Goal: Task Accomplishment & Management: Complete application form

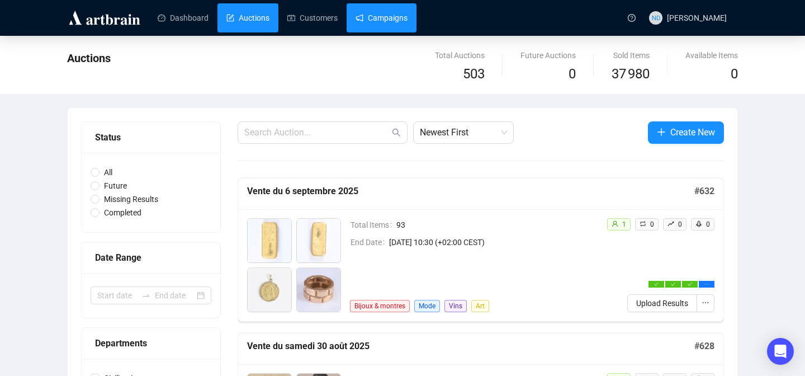
click at [378, 29] on link "Campaigns" at bounding box center [382, 17] width 52 height 29
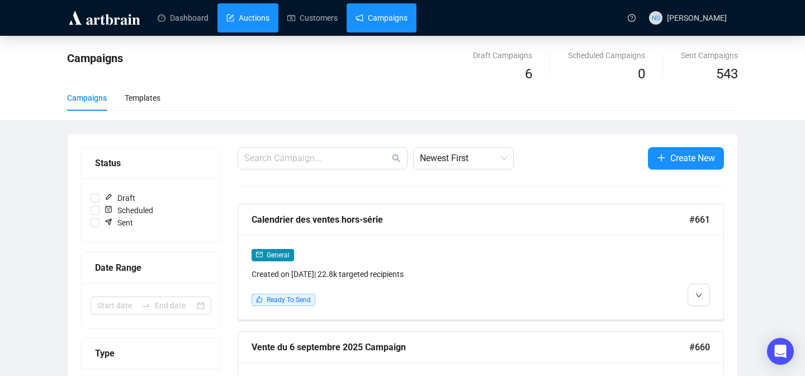
click at [252, 20] on link "Auctions" at bounding box center [247, 17] width 43 height 29
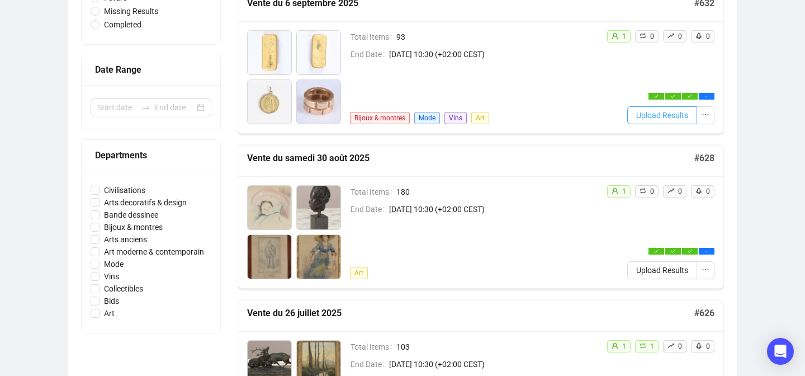
scroll to position [181, 0]
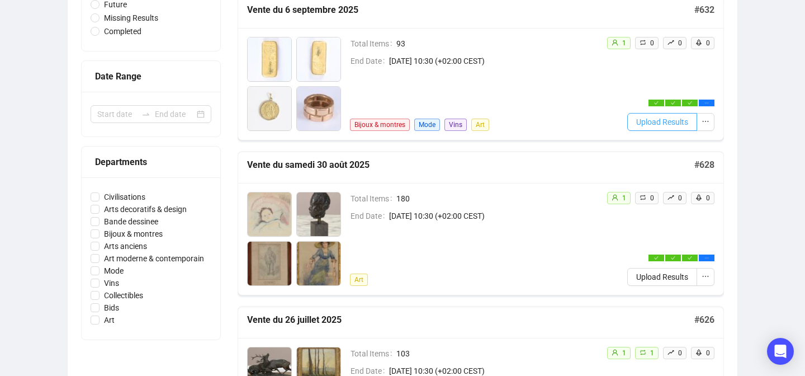
click at [673, 129] on button "Upload Results" at bounding box center [662, 122] width 70 height 18
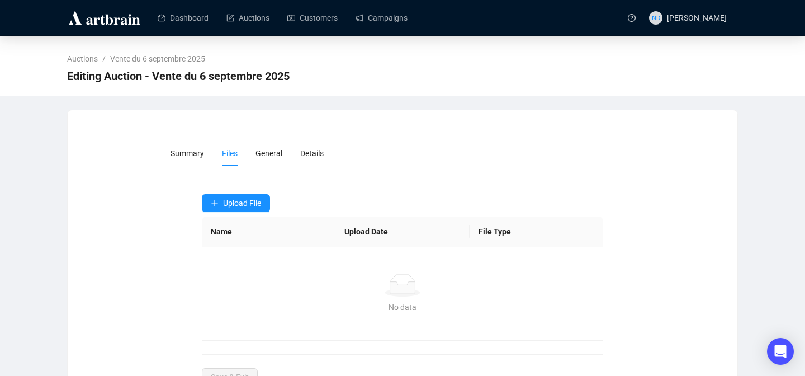
scroll to position [41, 0]
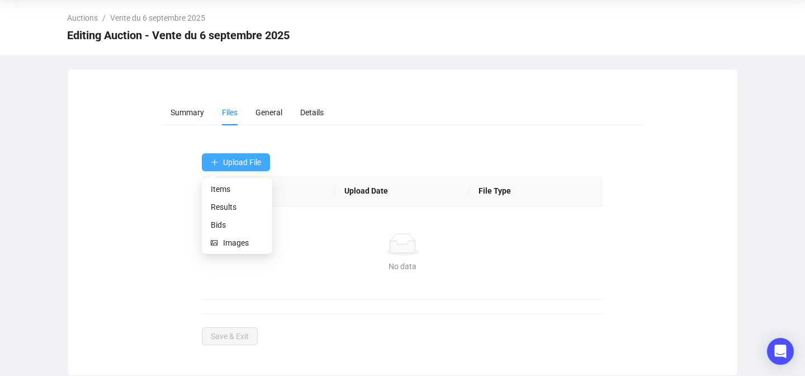
click at [236, 165] on span "Upload File" at bounding box center [242, 162] width 38 height 9
click at [214, 220] on span "Bids" at bounding box center [237, 225] width 53 height 12
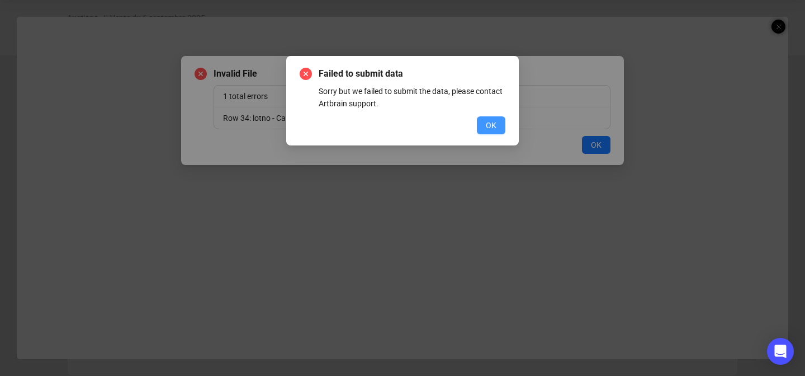
click at [485, 123] on button "OK" at bounding box center [491, 125] width 29 height 18
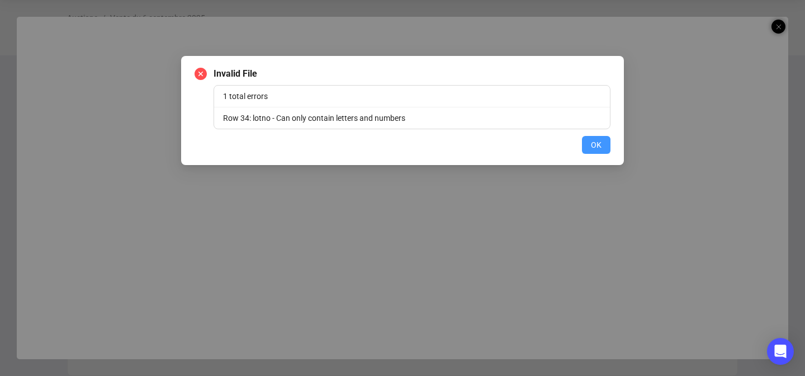
click at [600, 147] on span "OK" at bounding box center [596, 145] width 11 height 12
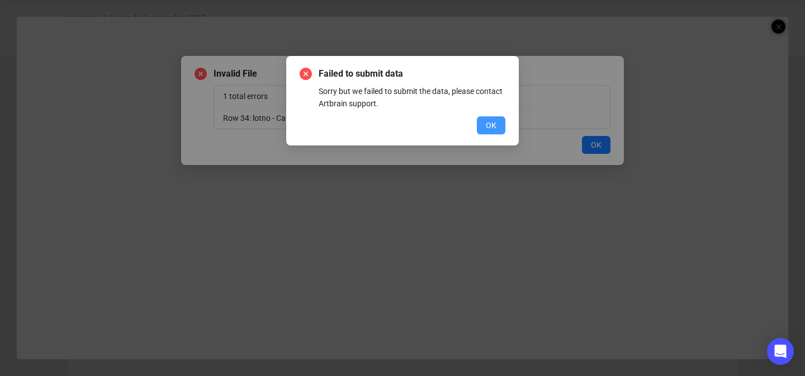
click at [483, 128] on button "OK" at bounding box center [491, 125] width 29 height 18
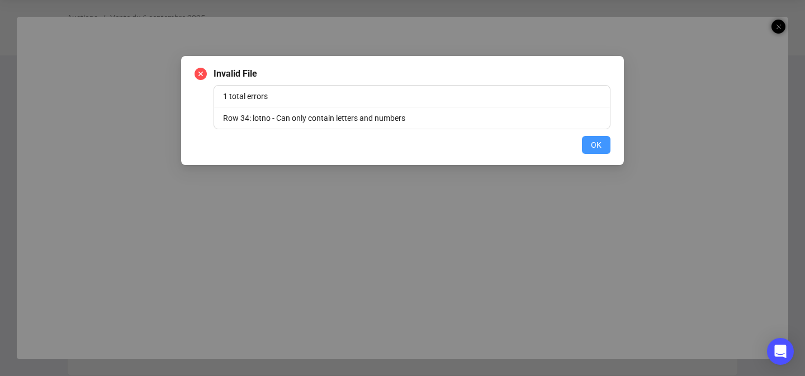
click at [598, 144] on span "OK" at bounding box center [596, 145] width 11 height 12
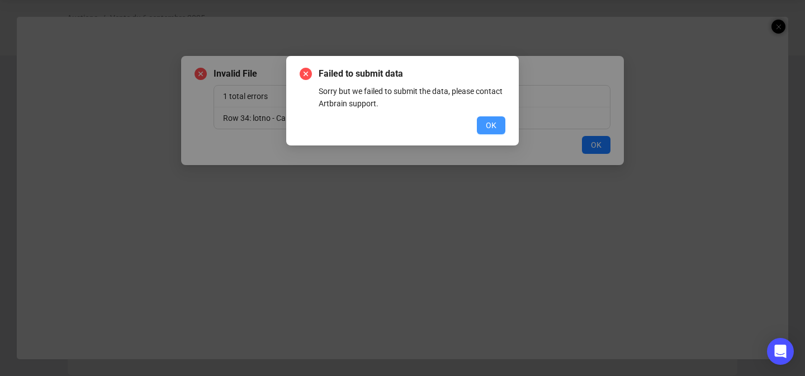
click at [494, 124] on span "OK" at bounding box center [491, 125] width 11 height 12
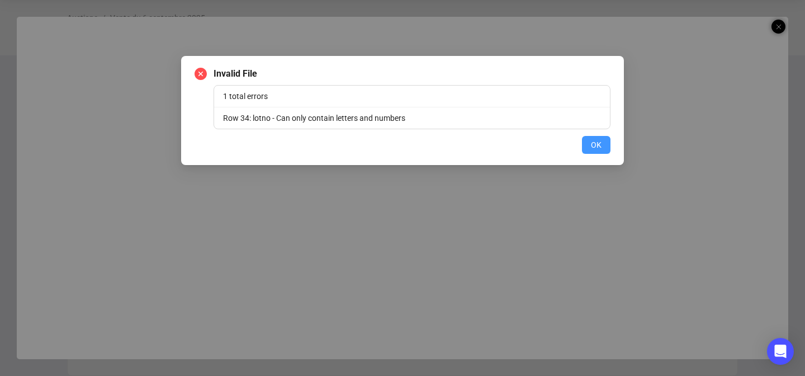
click at [603, 152] on button "OK" at bounding box center [596, 145] width 29 height 18
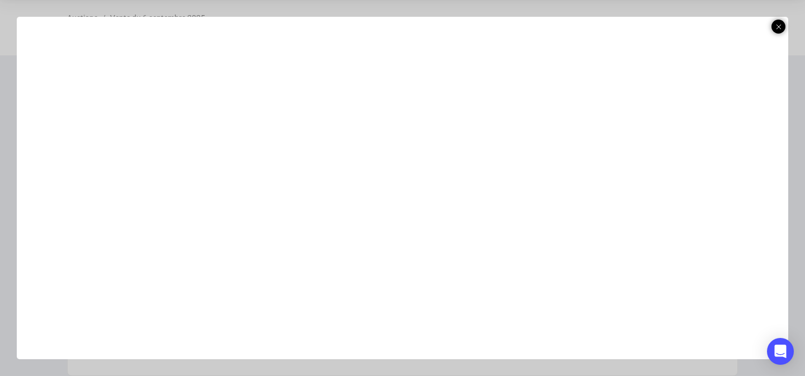
scroll to position [34, 0]
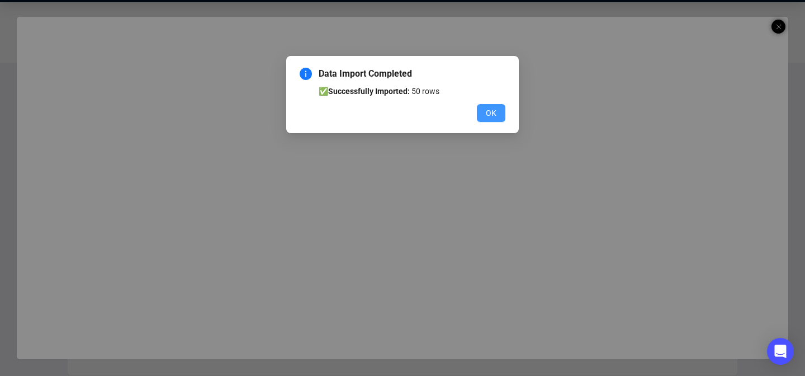
click at [502, 110] on button "OK" at bounding box center [491, 113] width 29 height 18
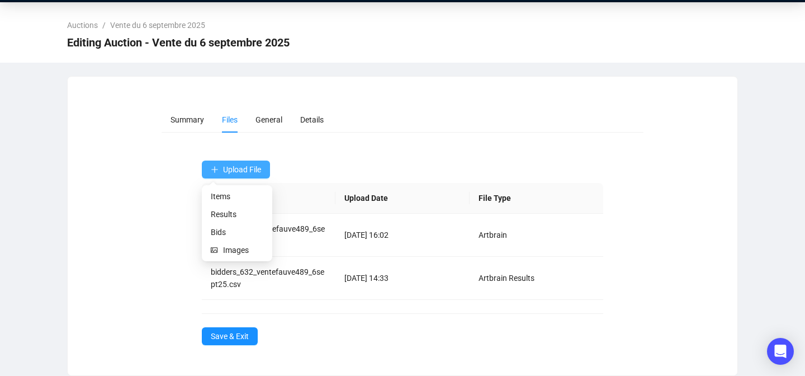
click at [252, 170] on span "Upload File" at bounding box center [242, 169] width 38 height 9
click at [221, 216] on span "Results" at bounding box center [237, 214] width 53 height 12
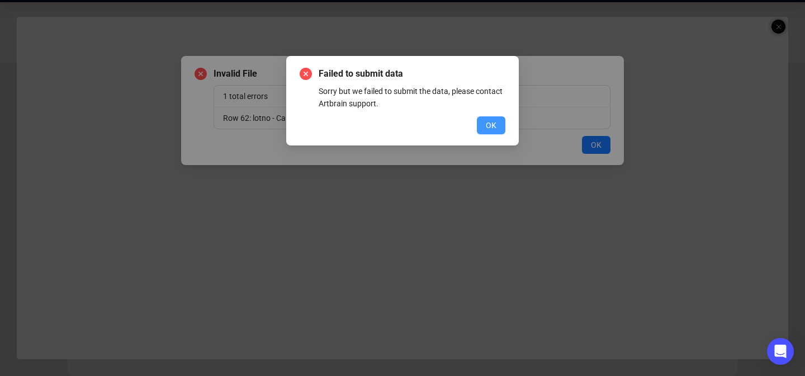
click at [488, 121] on span "OK" at bounding box center [491, 125] width 11 height 12
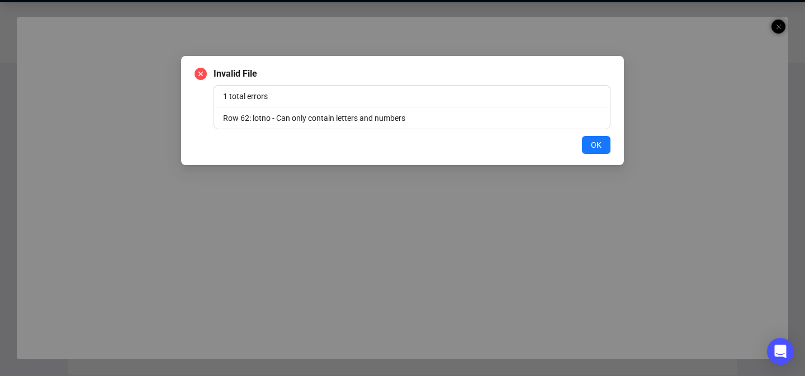
click at [578, 148] on div "OK" at bounding box center [403, 145] width 416 height 18
click at [594, 149] on span "OK" at bounding box center [596, 145] width 11 height 12
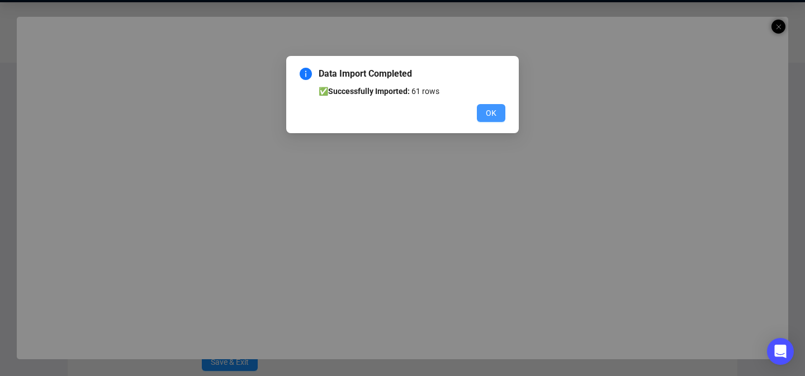
click at [490, 112] on span "OK" at bounding box center [491, 113] width 11 height 12
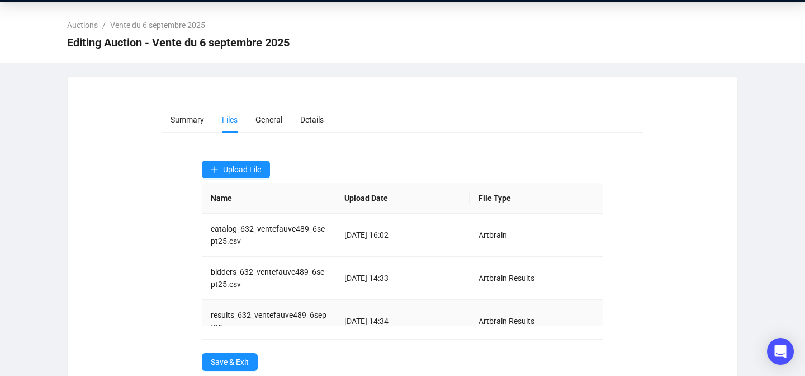
scroll to position [17, 0]
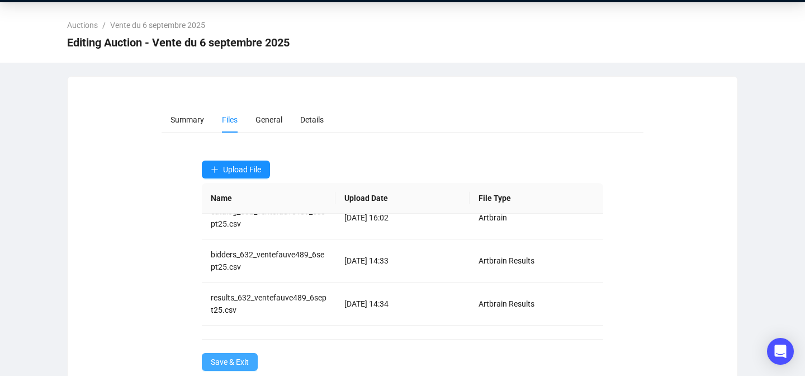
click at [211, 362] on span "Save & Exit" at bounding box center [230, 362] width 38 height 12
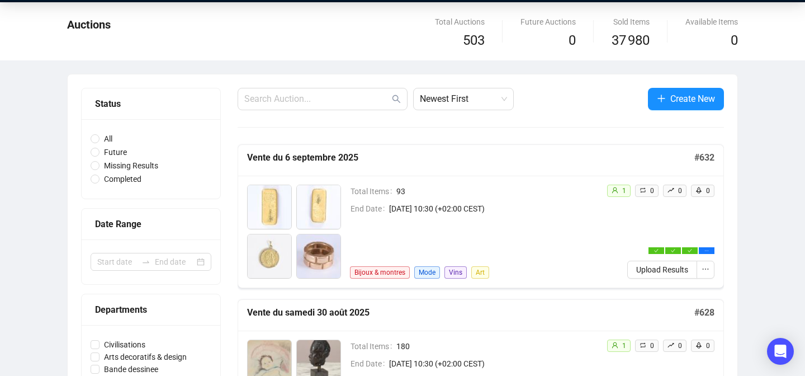
scroll to position [63, 0]
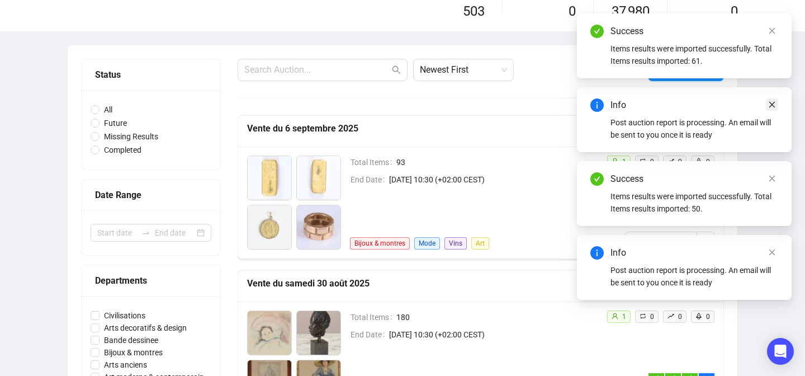
click at [771, 105] on icon "close" at bounding box center [772, 105] width 6 height 6
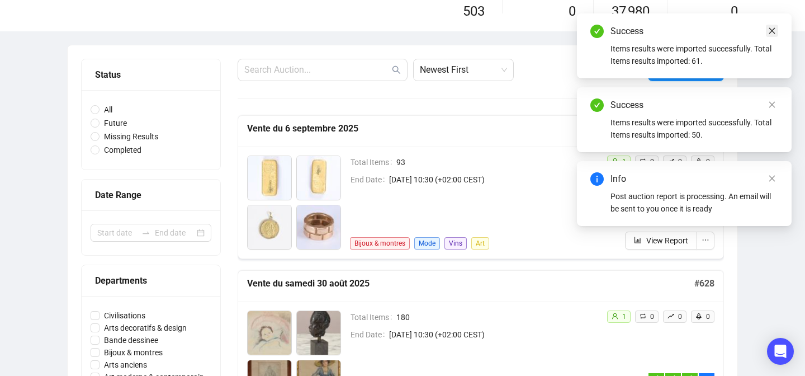
click at [773, 27] on icon "close" at bounding box center [772, 31] width 8 height 8
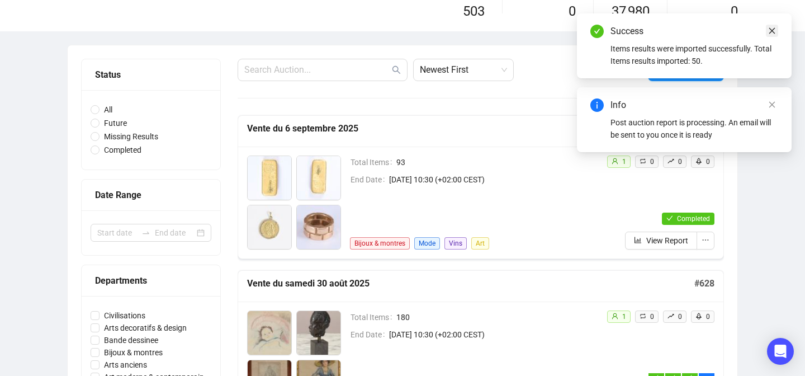
click at [772, 27] on icon "close" at bounding box center [772, 31] width 8 height 8
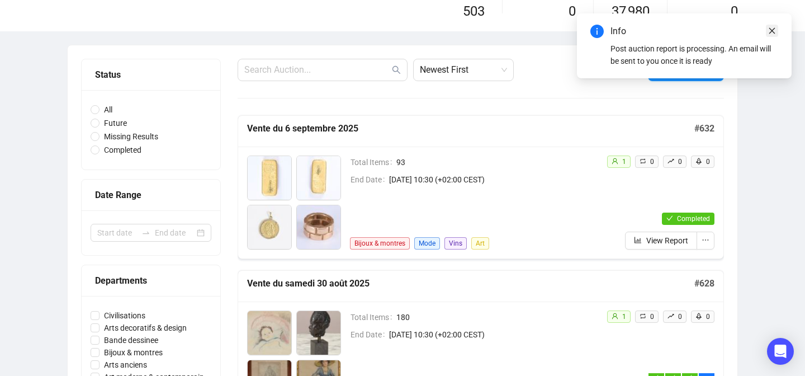
click at [771, 31] on icon "close" at bounding box center [772, 31] width 6 height 6
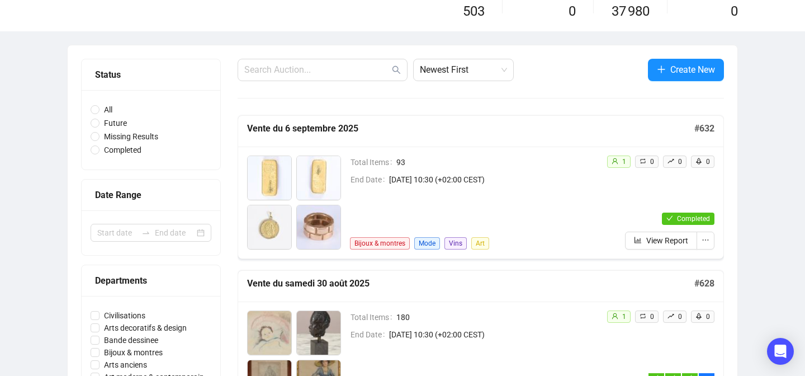
scroll to position [0, 0]
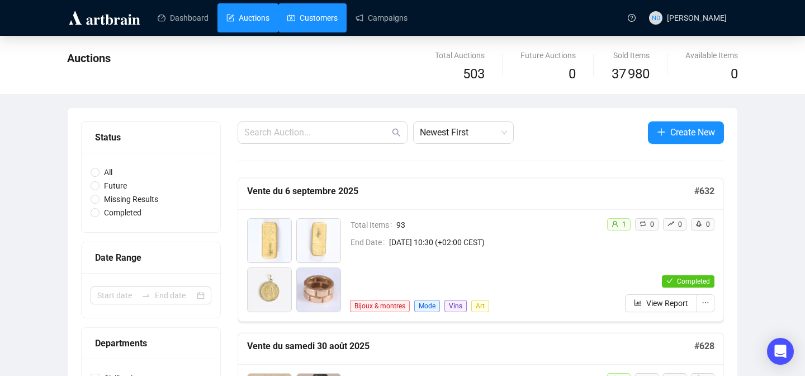
click at [329, 21] on link "Customers" at bounding box center [312, 17] width 50 height 29
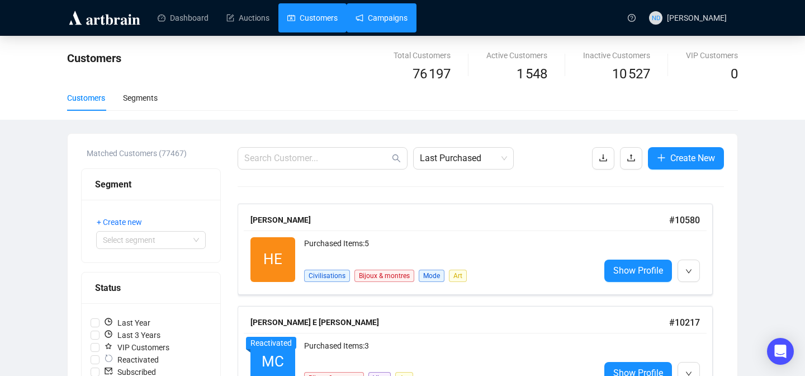
click at [364, 15] on link "Campaigns" at bounding box center [382, 17] width 52 height 29
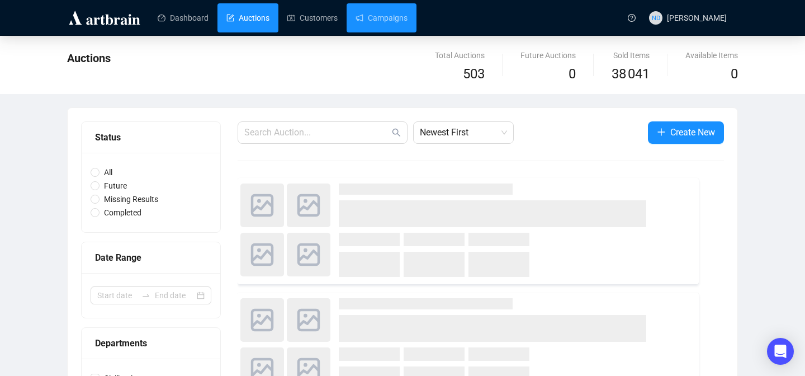
click at [371, 12] on link "Campaigns" at bounding box center [382, 17] width 52 height 29
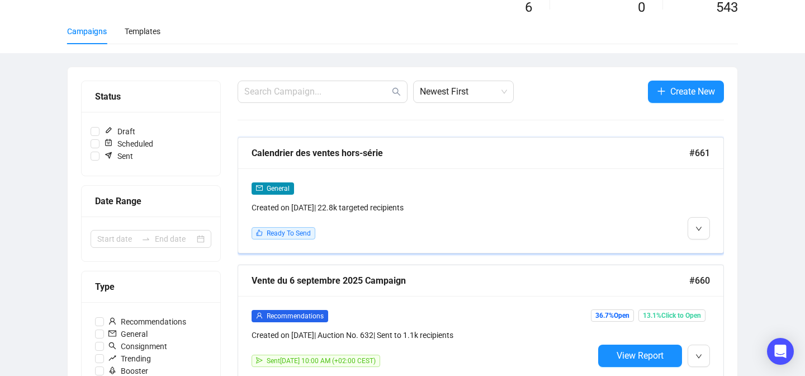
scroll to position [75, 0]
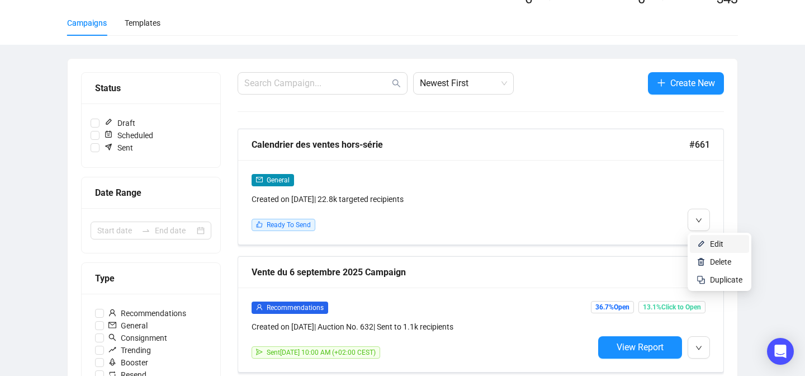
click at [693, 242] on li "Edit" at bounding box center [719, 244] width 59 height 18
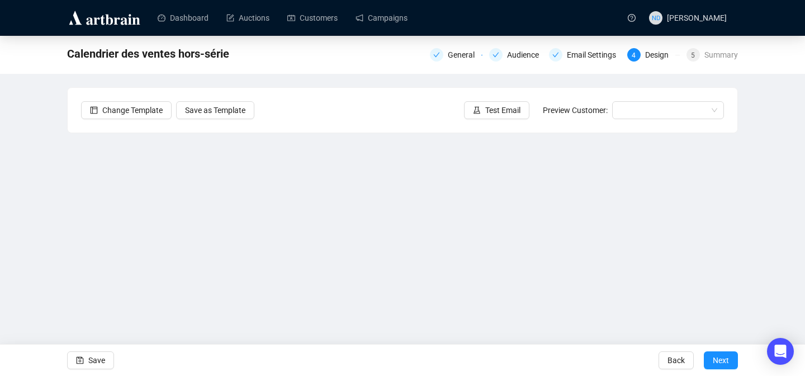
scroll to position [4, 0]
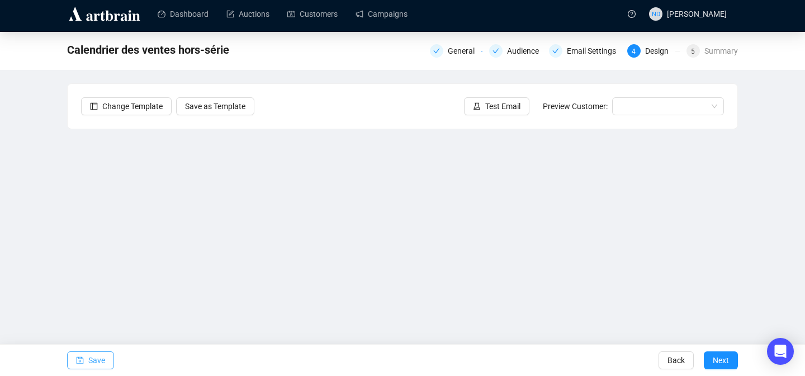
click at [107, 358] on button "Save" at bounding box center [90, 360] width 47 height 18
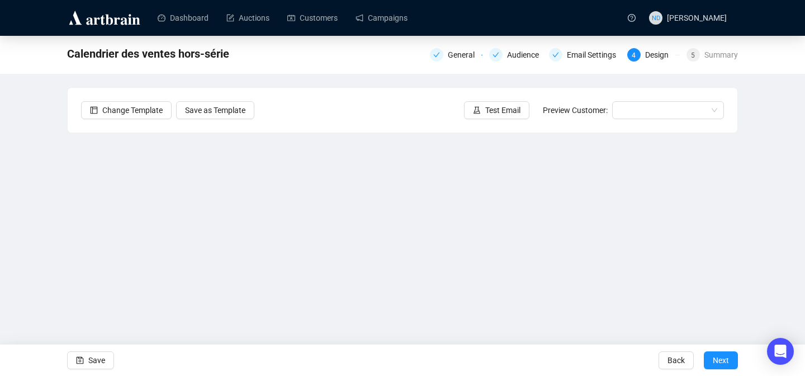
scroll to position [3, 0]
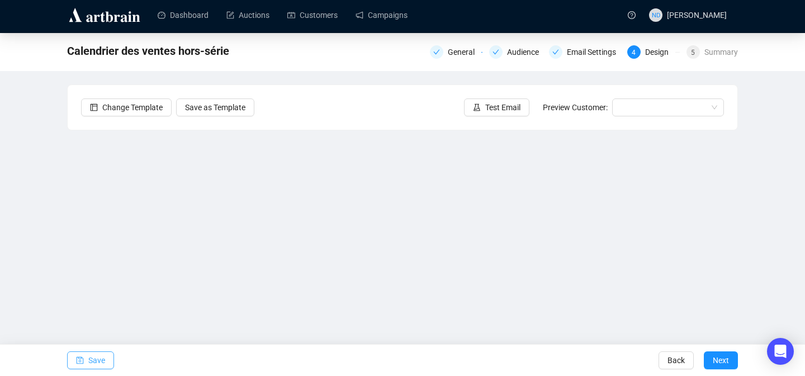
click at [103, 364] on span "Save" at bounding box center [96, 359] width 17 height 31
click at [98, 355] on span "Save" at bounding box center [96, 359] width 17 height 31
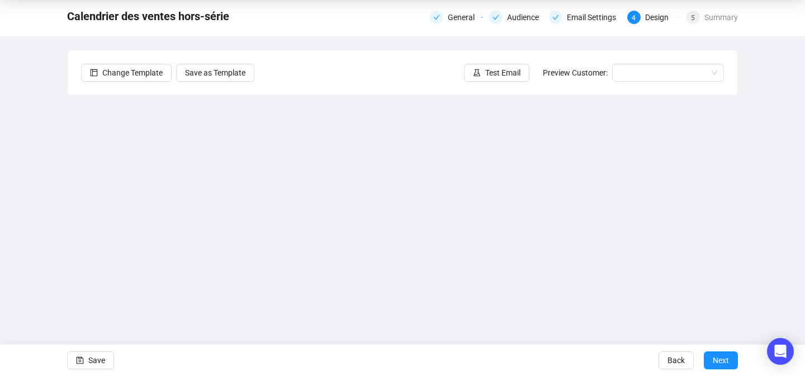
scroll to position [40, 0]
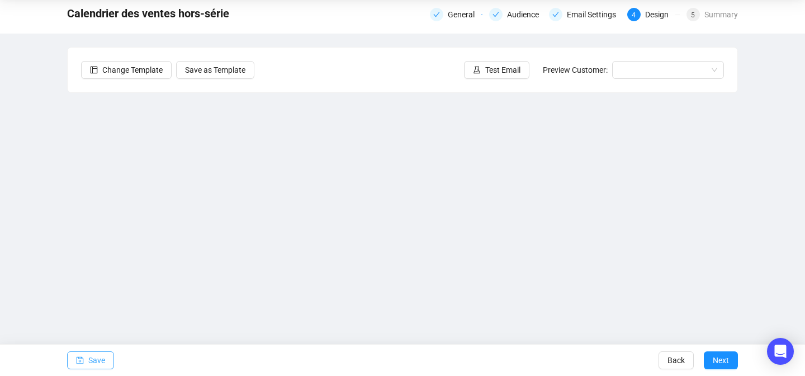
click at [78, 361] on icon "save" at bounding box center [80, 360] width 8 height 8
click at [91, 366] on span "Save" at bounding box center [96, 359] width 17 height 31
click at [93, 356] on span "Save" at bounding box center [96, 359] width 17 height 31
click at [92, 359] on span "Save" at bounding box center [96, 359] width 17 height 31
click at [101, 359] on span "Save" at bounding box center [96, 359] width 17 height 31
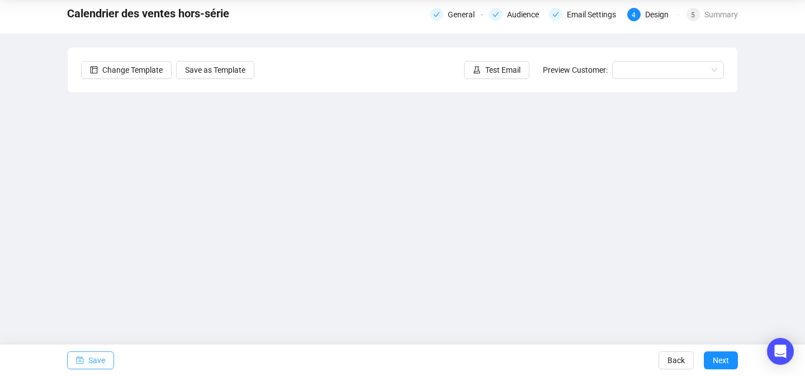
click at [94, 362] on span "Save" at bounding box center [96, 359] width 17 height 31
click at [86, 361] on button "Save" at bounding box center [90, 360] width 47 height 18
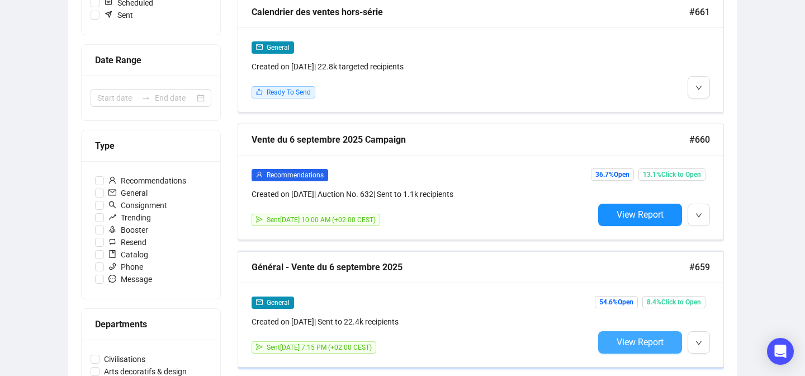
scroll to position [213, 0]
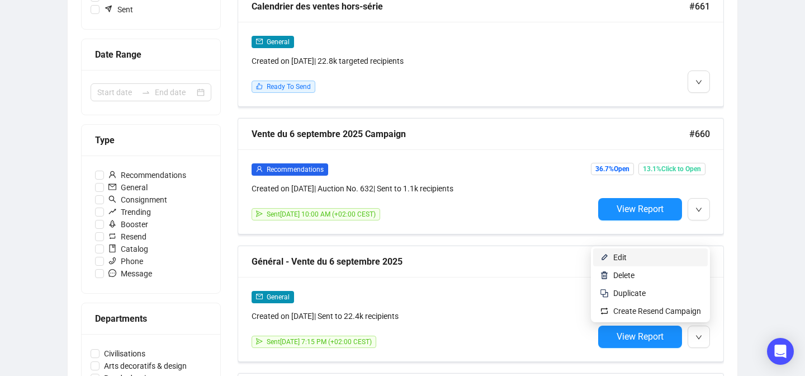
click at [653, 260] on span "Edit" at bounding box center [657, 257] width 88 height 12
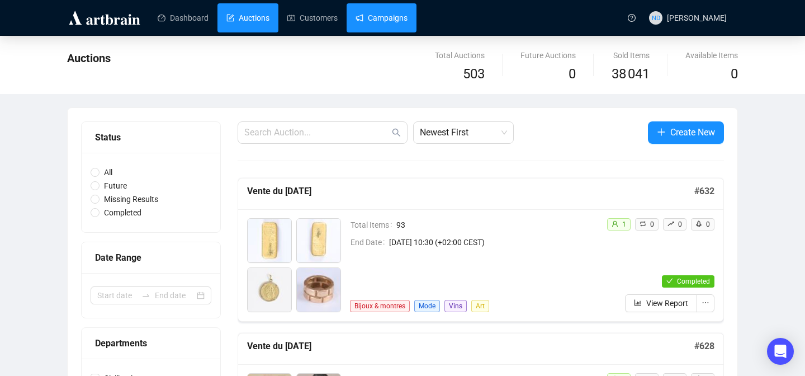
click at [369, 28] on link "Campaigns" at bounding box center [382, 17] width 52 height 29
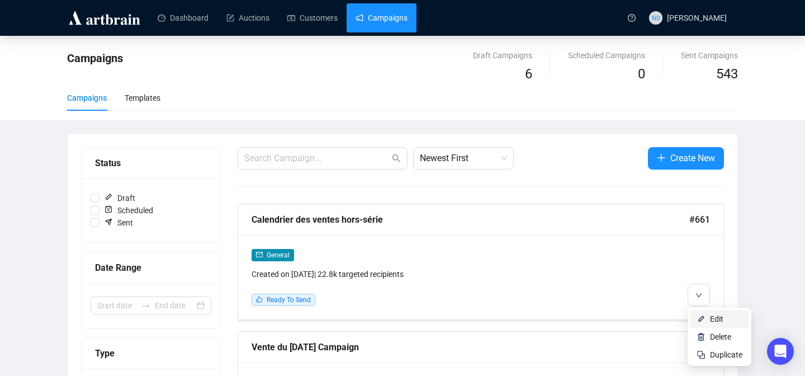
click at [698, 316] on img at bounding box center [701, 318] width 9 height 9
